Goal: Information Seeking & Learning: Learn about a topic

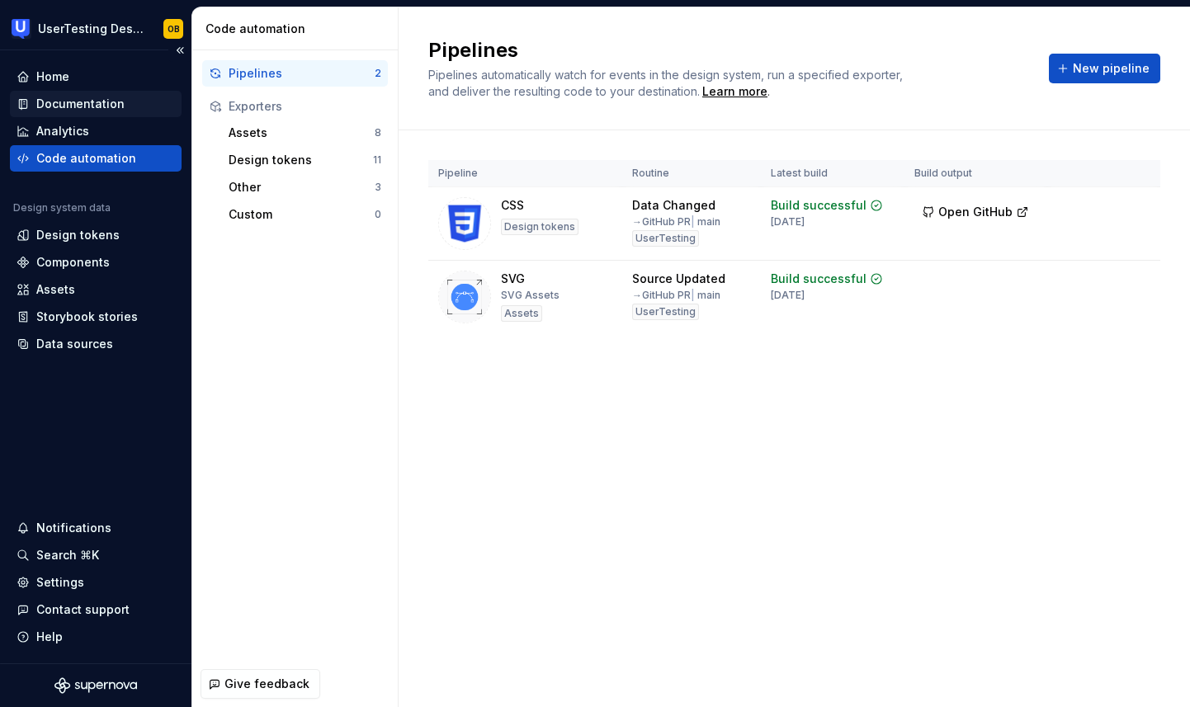
click at [99, 106] on div "Documentation" at bounding box center [80, 104] width 88 height 17
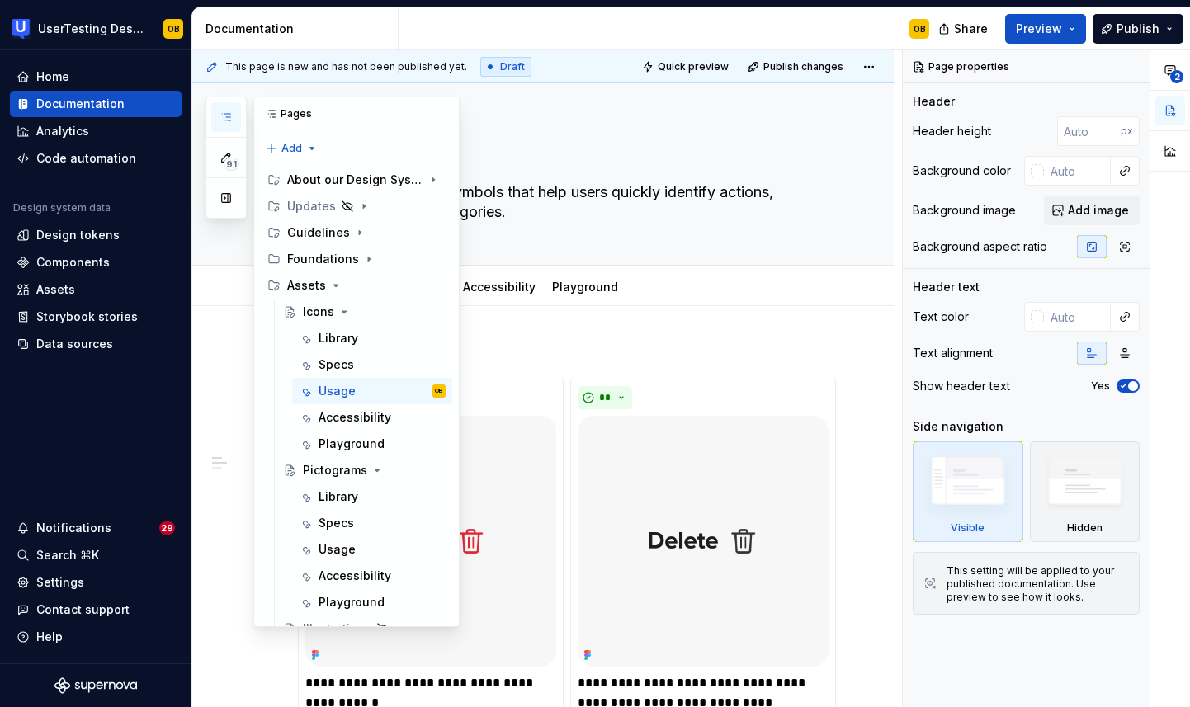
click at [225, 113] on icon "button" at bounding box center [226, 117] width 13 height 13
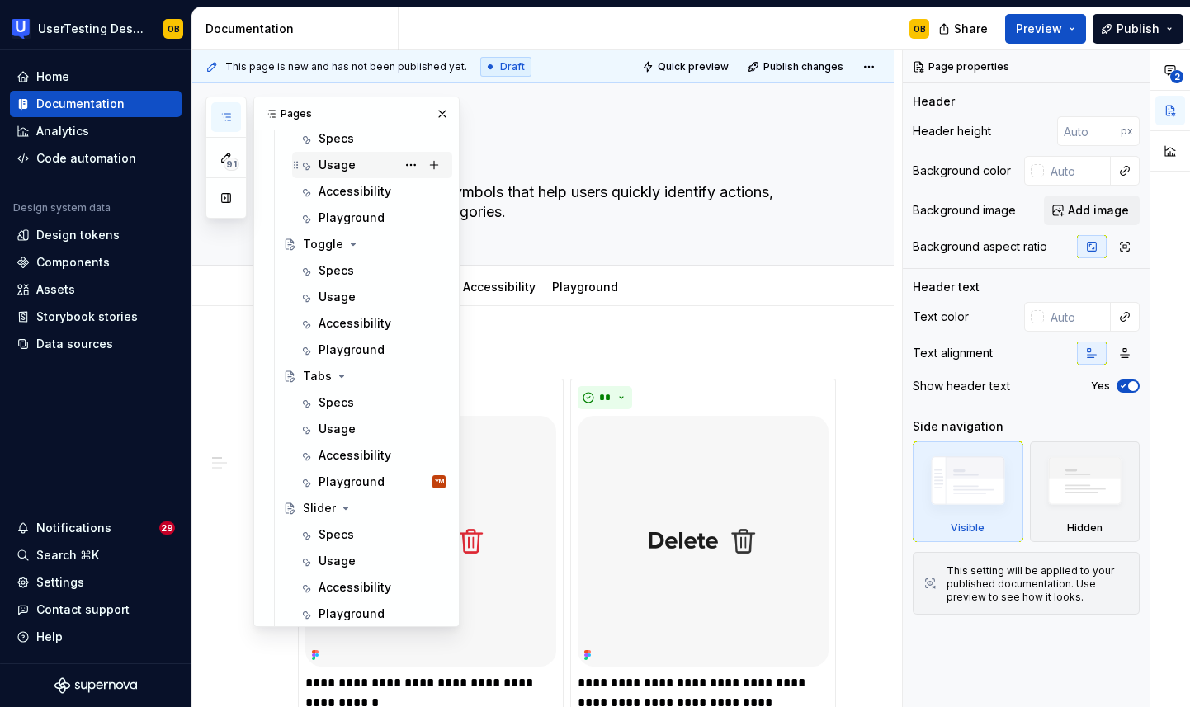
scroll to position [1322, 0]
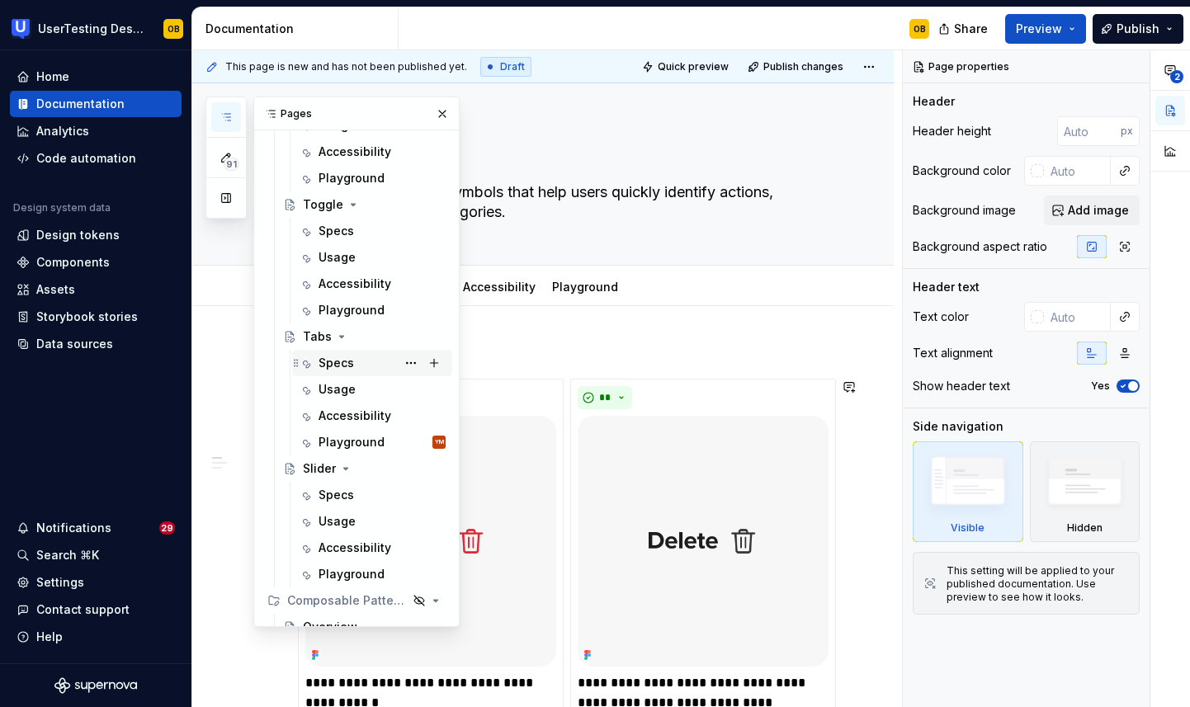
click at [353, 370] on div "Specs" at bounding box center [382, 363] width 127 height 23
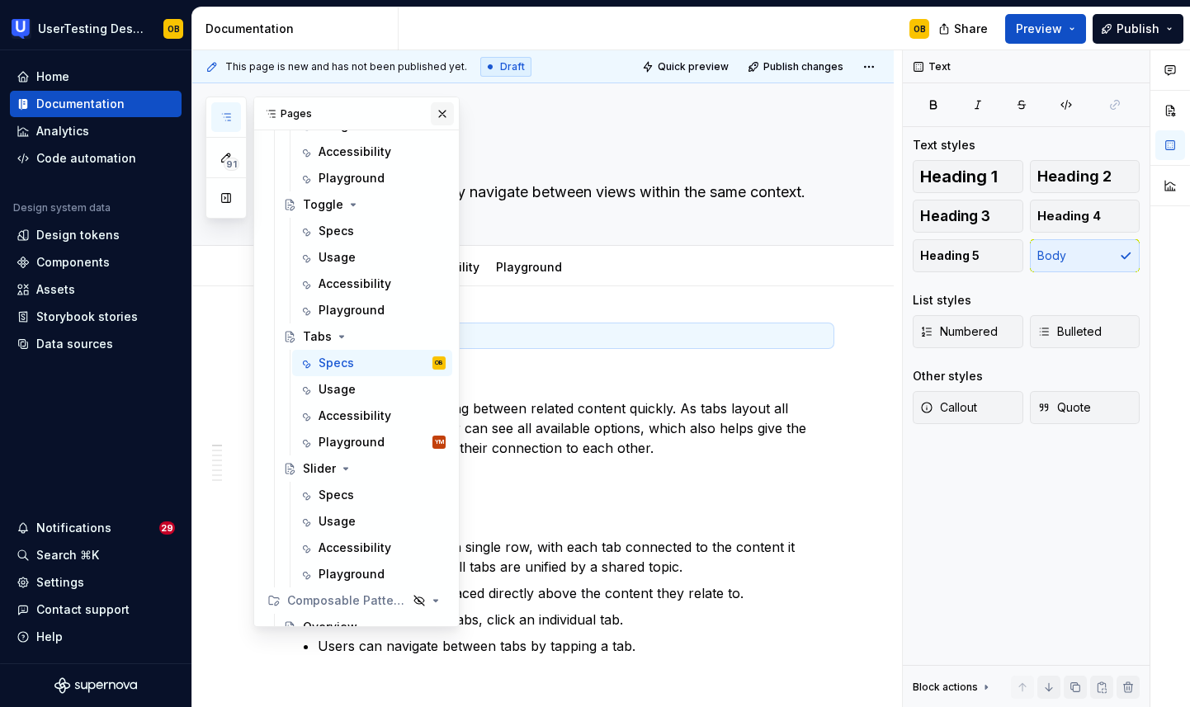
click at [442, 111] on button "button" at bounding box center [442, 113] width 23 height 23
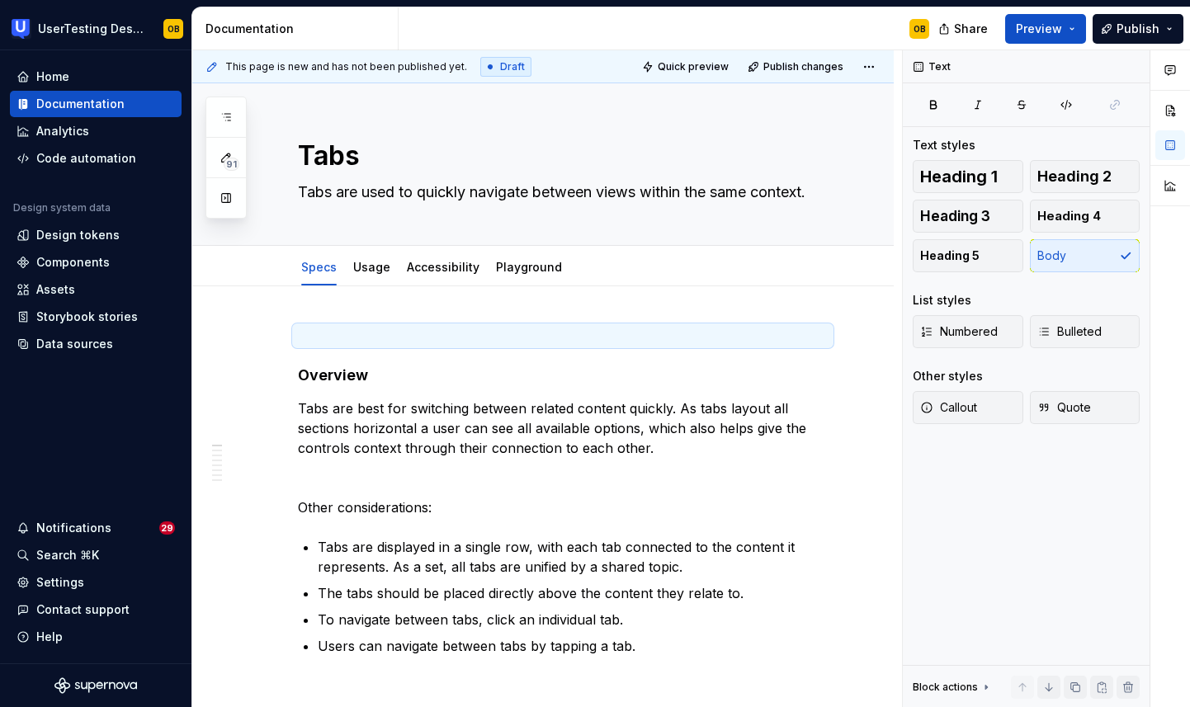
type textarea "*"
